Goal: Information Seeking & Learning: Learn about a topic

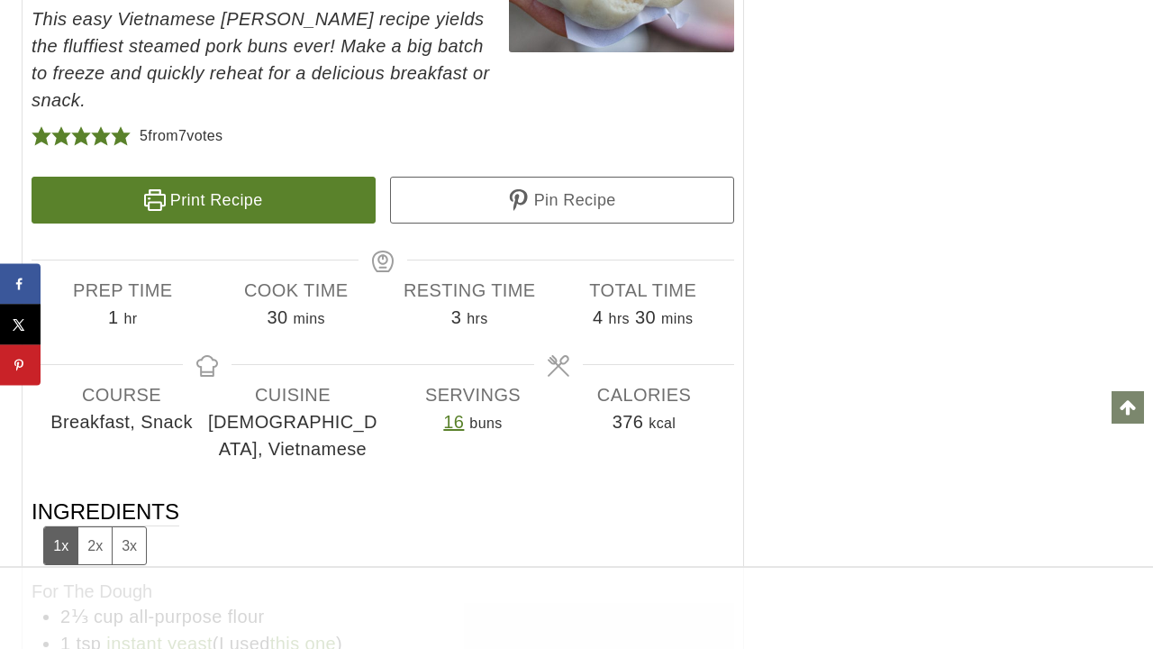
scroll to position [11671, 0]
